Goal: Understand process/instructions

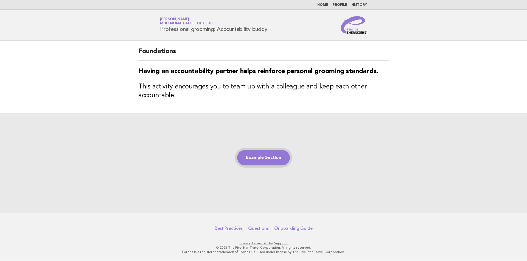
click at [259, 160] on link "Example Section" at bounding box center [263, 157] width 53 height 15
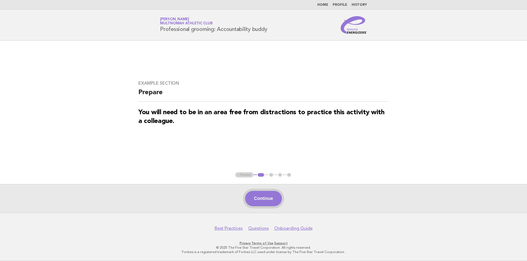
click at [267, 196] on button "Continue" at bounding box center [263, 198] width 36 height 15
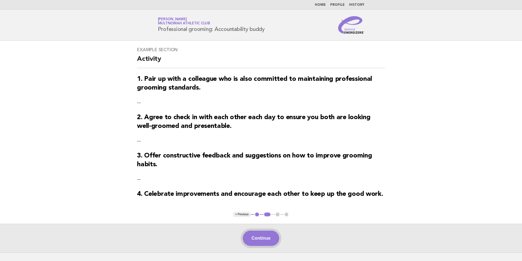
click at [260, 244] on button "Continue" at bounding box center [261, 238] width 36 height 15
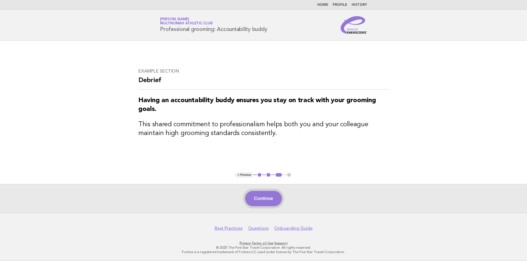
click at [263, 193] on button "Continue" at bounding box center [263, 198] width 36 height 15
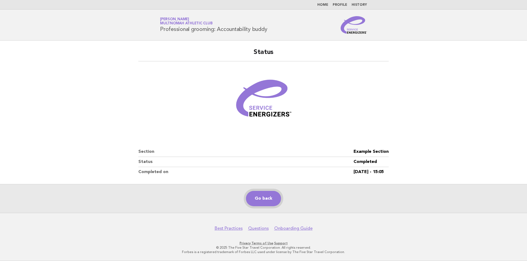
click at [260, 197] on link "Go back" at bounding box center [263, 198] width 35 height 15
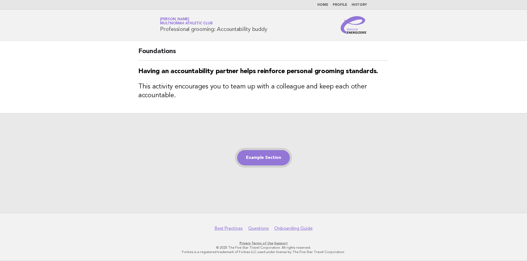
click at [270, 151] on link "Example Section" at bounding box center [263, 157] width 53 height 15
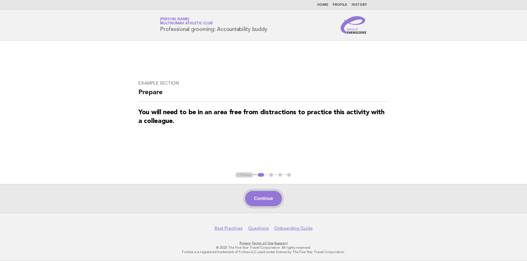
click at [264, 193] on button "Continue" at bounding box center [263, 198] width 36 height 15
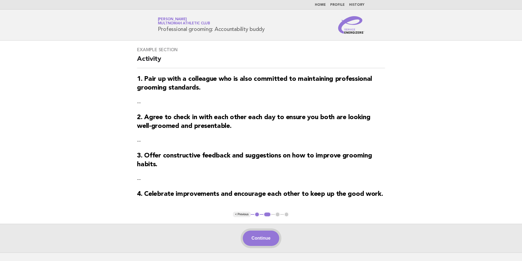
click at [260, 241] on button "Continue" at bounding box center [261, 238] width 36 height 15
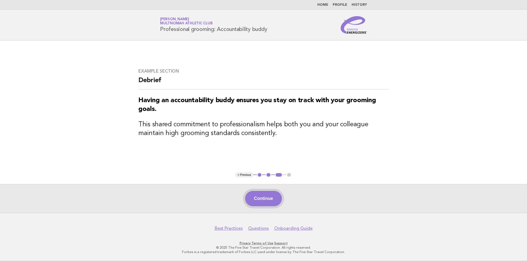
click at [260, 202] on button "Continue" at bounding box center [263, 198] width 36 height 15
